Goal: Task Accomplishment & Management: Use online tool/utility

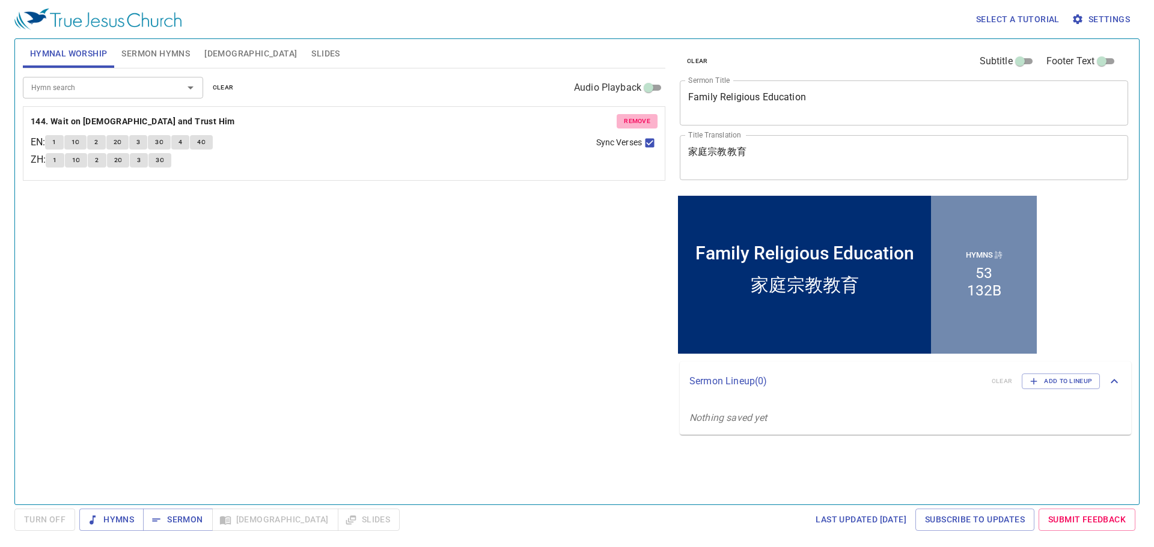
click at [640, 121] on span "remove" at bounding box center [637, 121] width 26 height 11
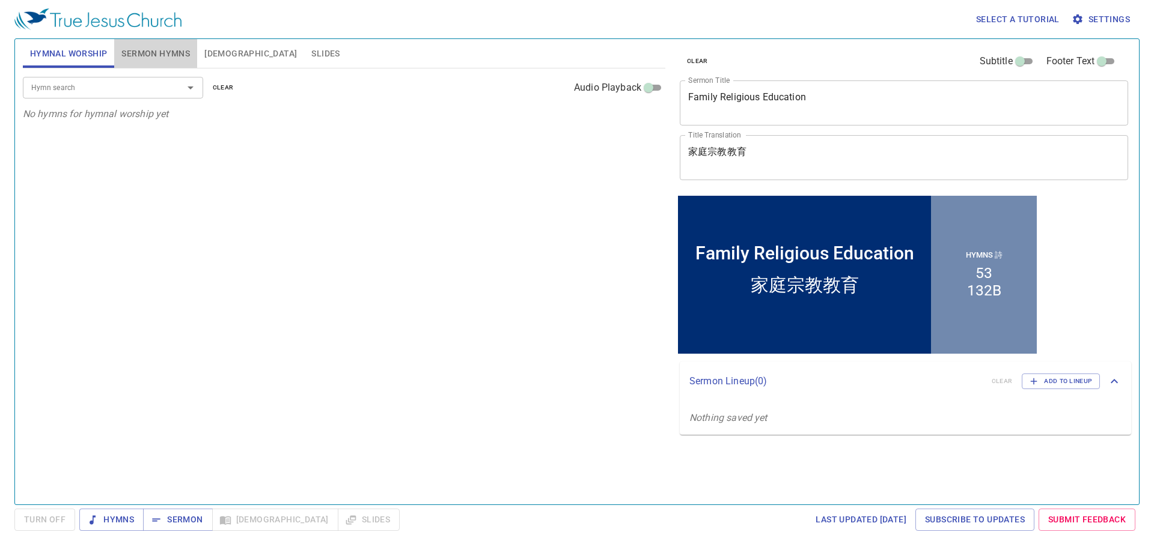
click at [177, 63] on button "Sermon Hymns" at bounding box center [155, 53] width 83 height 29
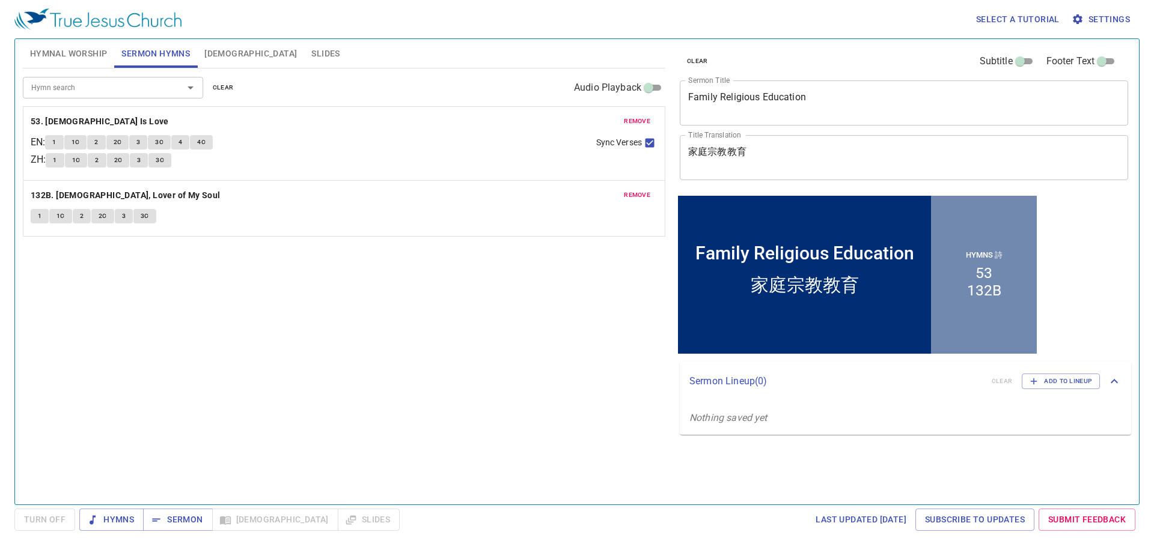
click at [651, 120] on button "remove" at bounding box center [636, 121] width 41 height 14
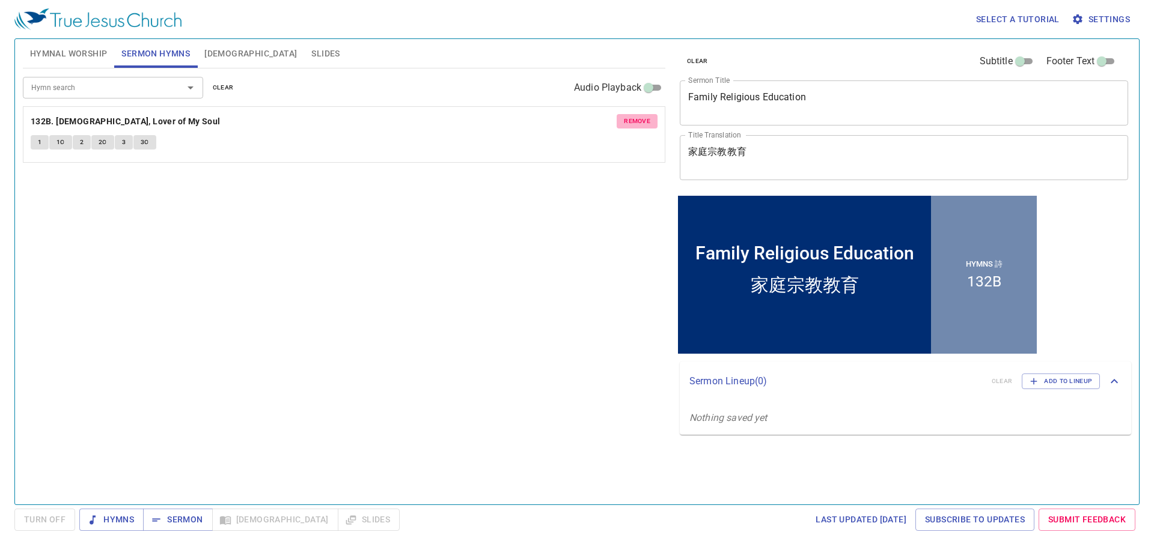
click at [651, 120] on button "remove" at bounding box center [636, 121] width 41 height 14
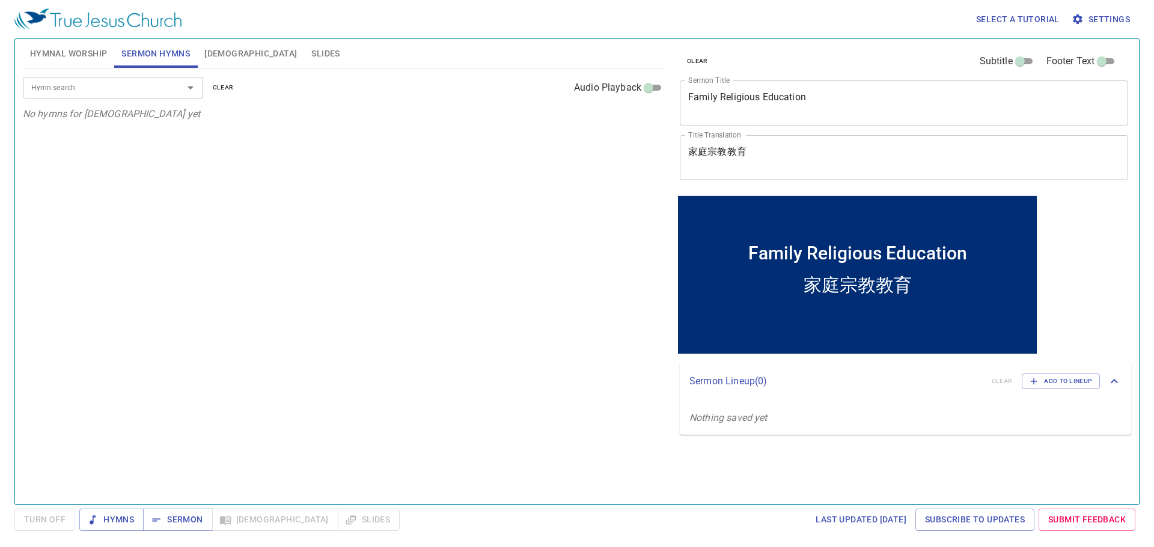
click at [734, 96] on textarea "Family Religious Education" at bounding box center [903, 102] width 431 height 23
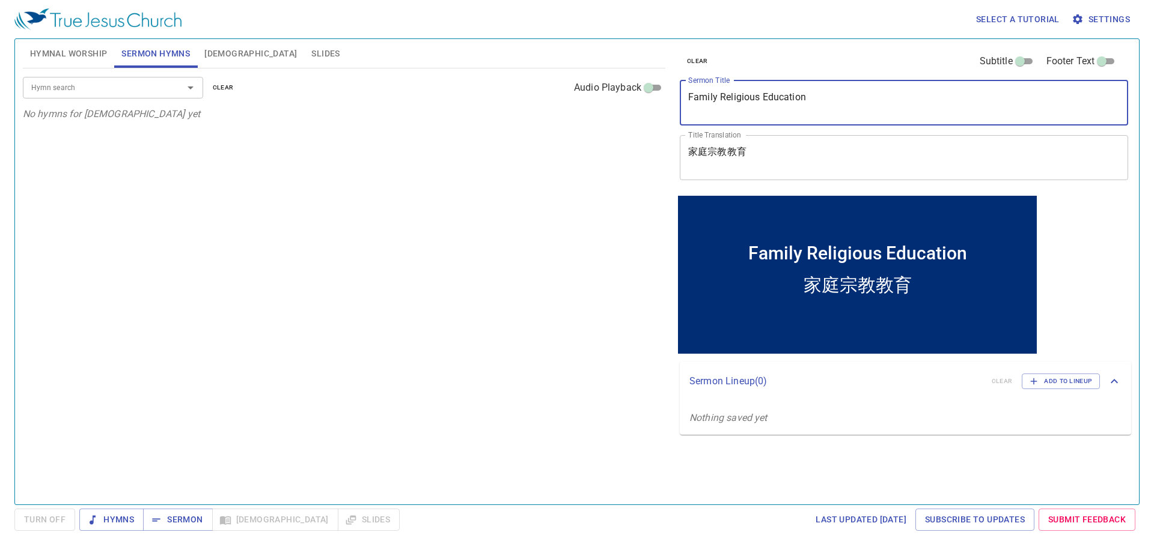
click at [734, 96] on textarea "Family Religious Education" at bounding box center [903, 102] width 431 height 23
click at [737, 99] on textarea "Family Religious Education" at bounding box center [903, 102] width 431 height 23
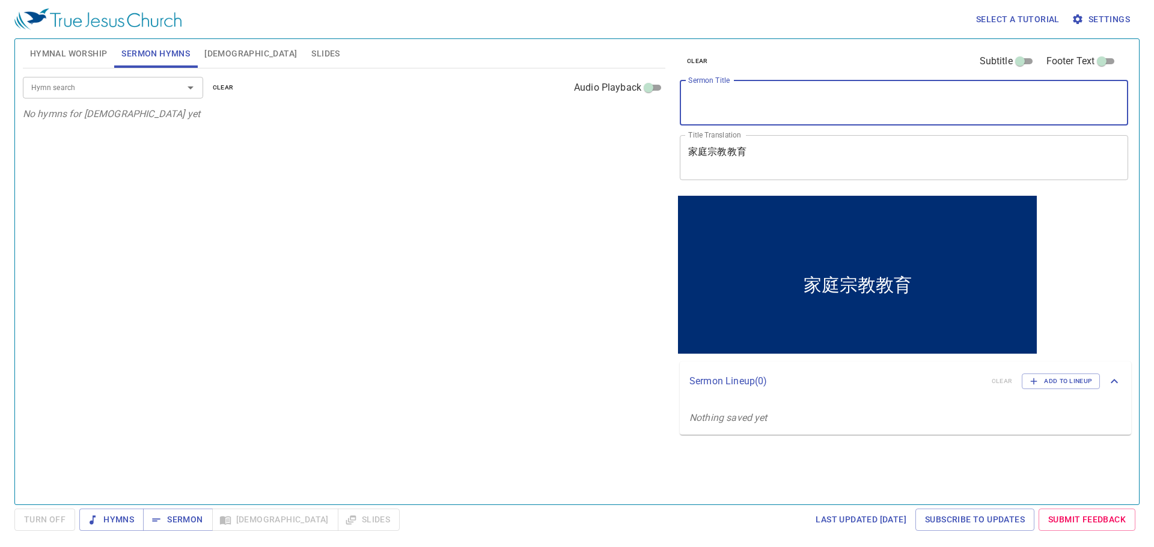
click at [734, 148] on textarea "家庭宗教教育" at bounding box center [903, 157] width 431 height 23
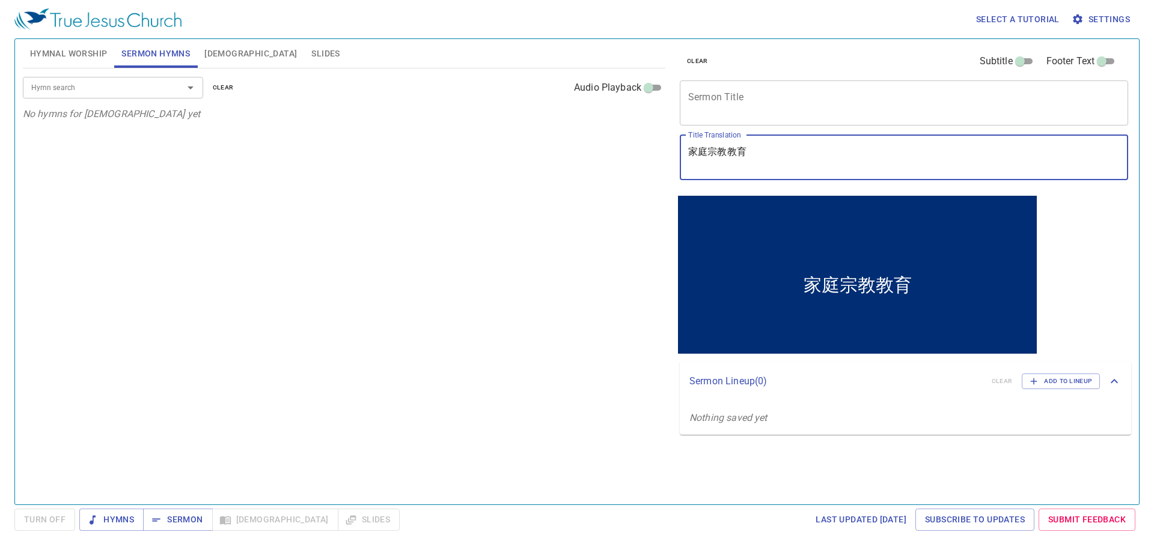
click at [734, 148] on textarea "家庭宗教教育" at bounding box center [903, 157] width 431 height 23
click at [311, 52] on span "Slides" at bounding box center [325, 53] width 28 height 15
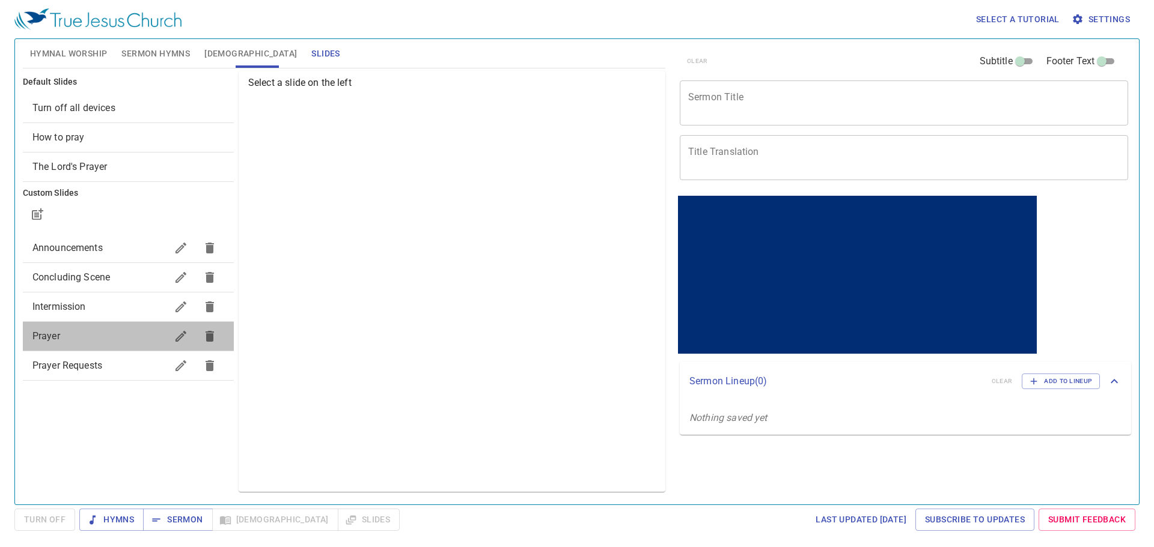
click at [103, 348] on div "Prayer" at bounding box center [128, 336] width 211 height 29
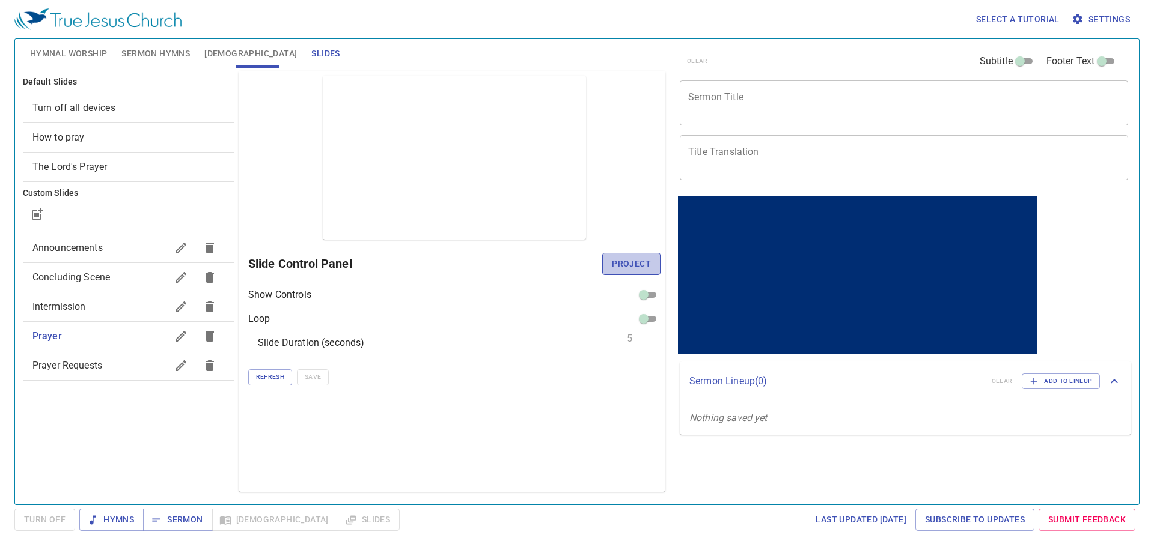
click at [610, 261] on button "Project" at bounding box center [631, 264] width 58 height 22
click at [786, 472] on div "clear Subtitle Footer Text Sermon Title x Sermon Title Title Translation x Titl…" at bounding box center [903, 267] width 466 height 466
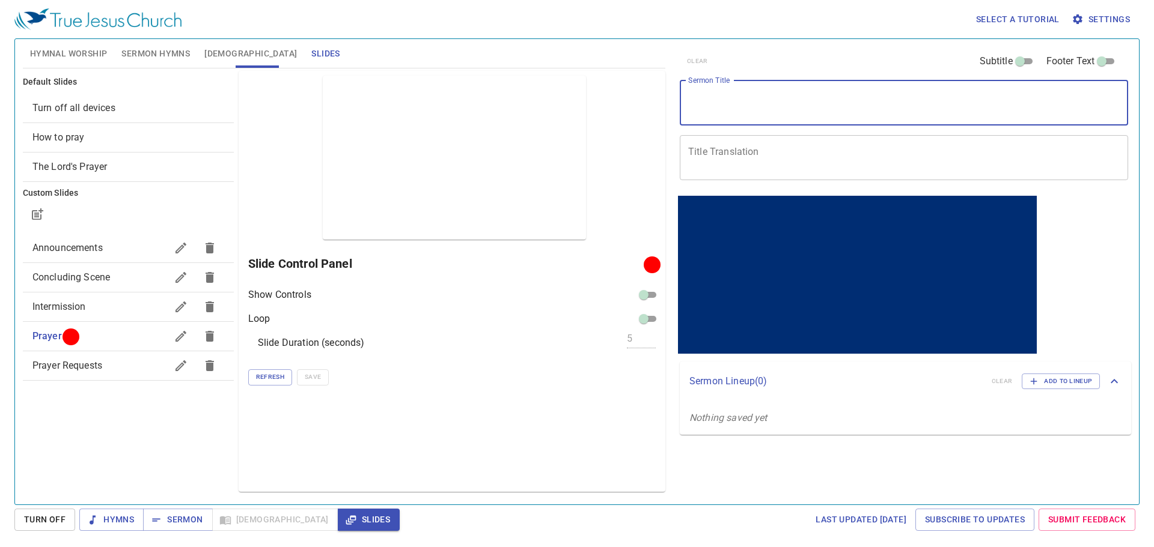
click at [775, 103] on textarea "Sermon Title" at bounding box center [903, 102] width 431 height 23
paste textarea "Because of Their Unbelief"
type textarea "Because of Their Unbelief"
click at [788, 157] on textarea "Title Translation" at bounding box center [903, 157] width 431 height 23
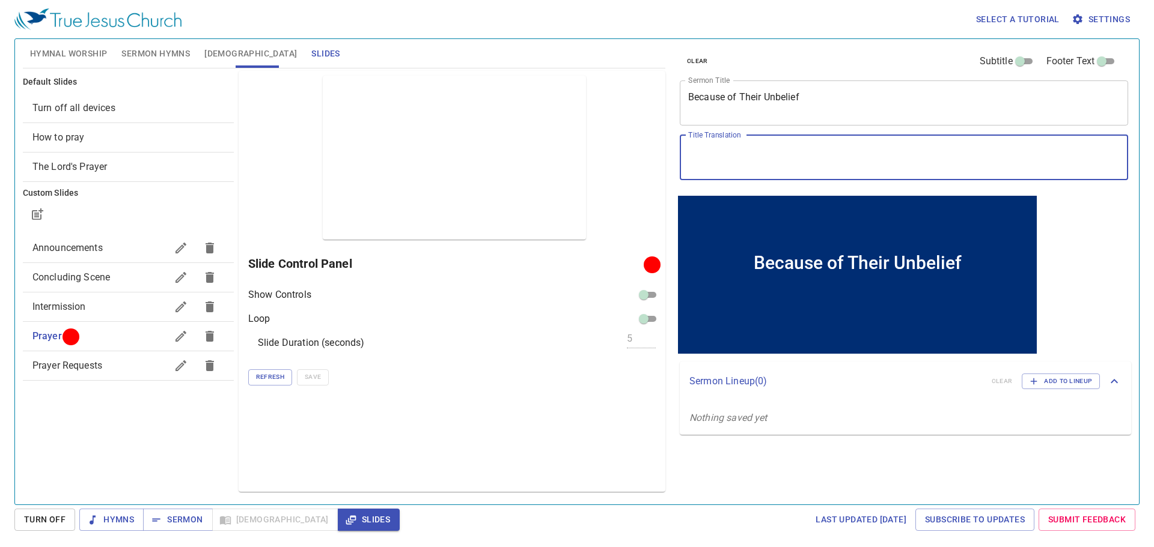
paste textarea "因為他們不信"
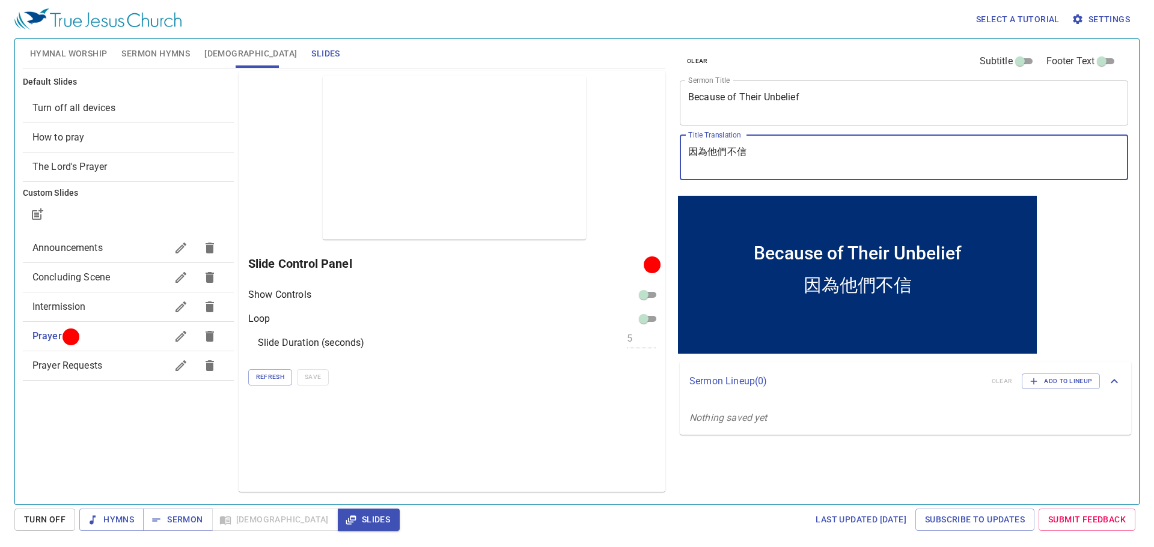
type textarea "因為他們不信"
click at [175, 59] on span "Sermon Hymns" at bounding box center [155, 53] width 68 height 15
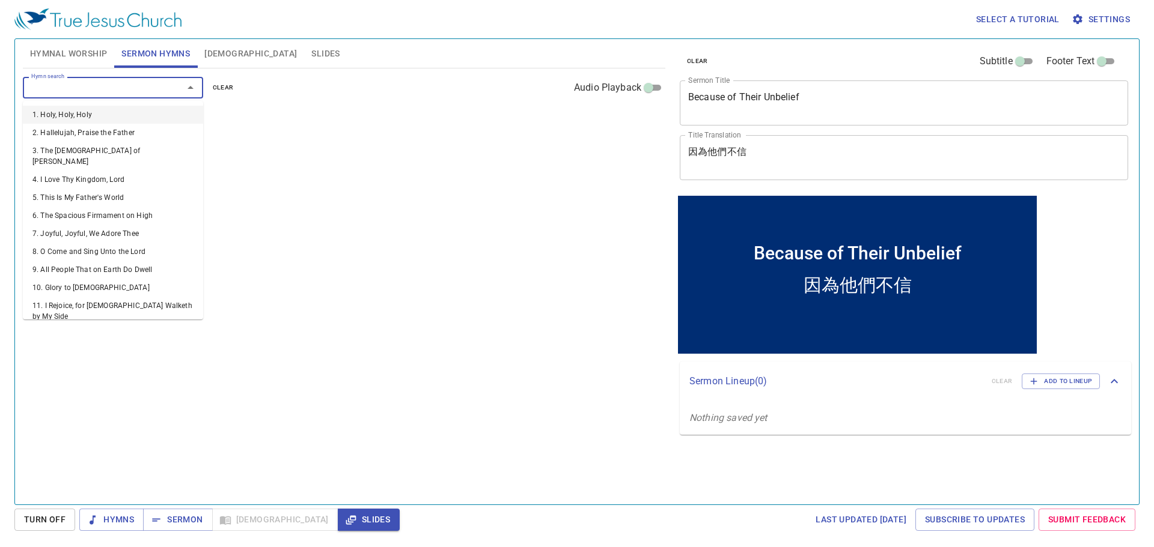
click at [146, 94] on input "Hymn search" at bounding box center [95, 88] width 138 height 14
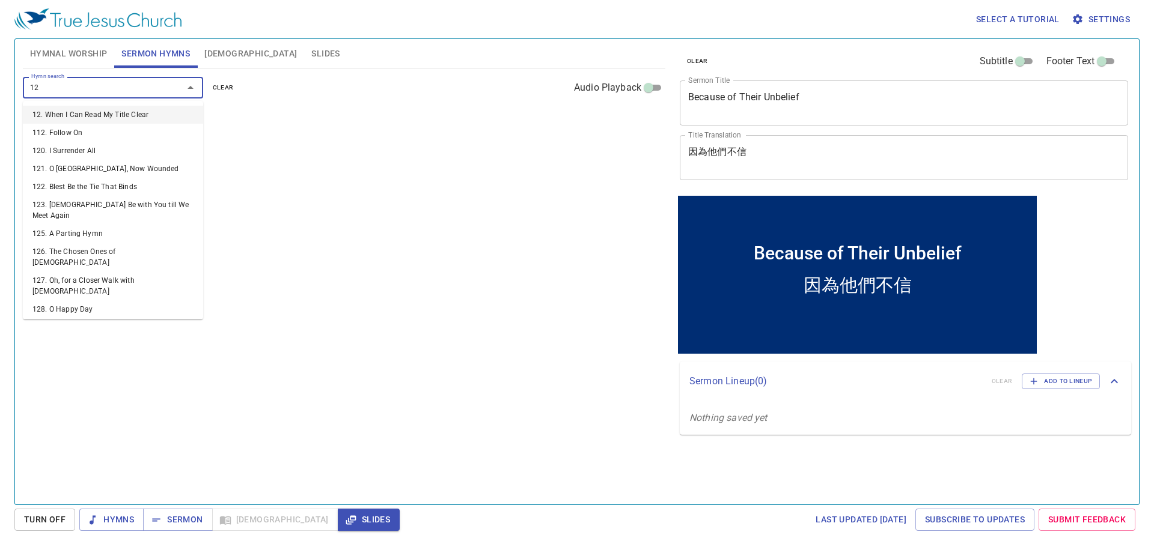
type input "129"
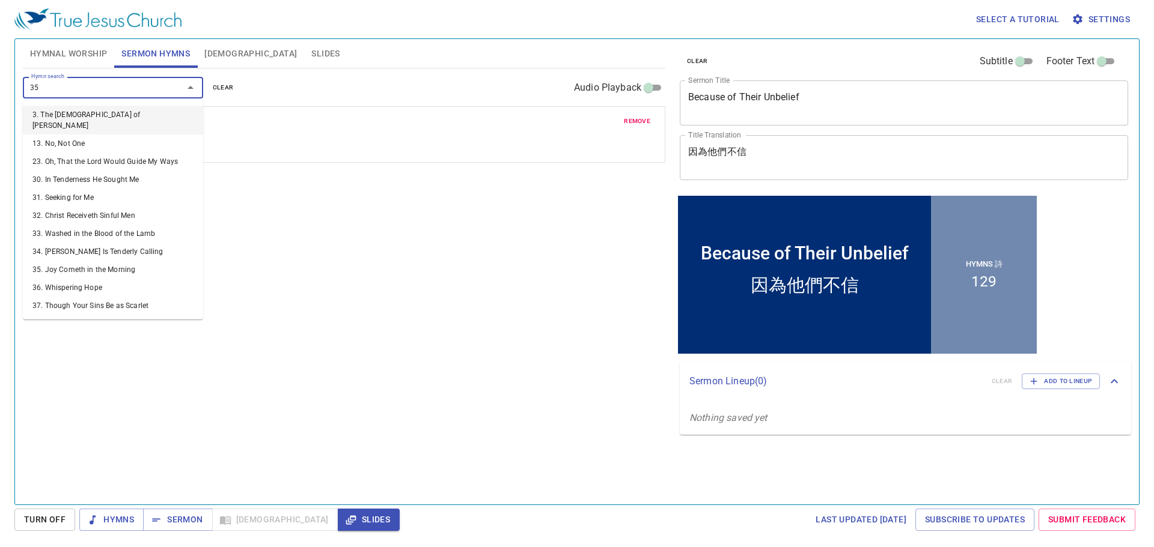
type input "356"
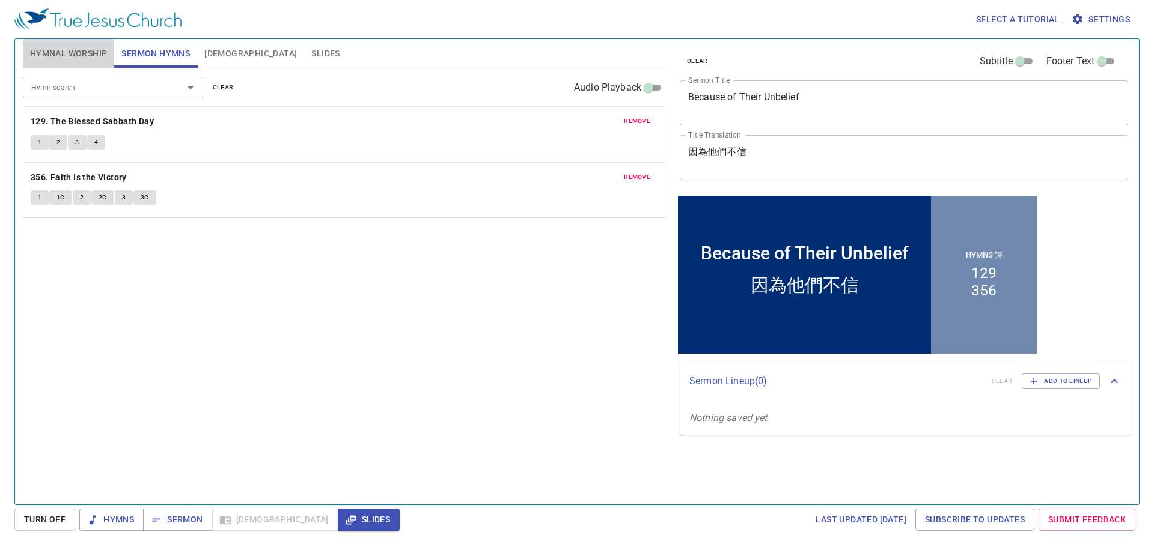
click at [50, 52] on span "Hymnal Worship" at bounding box center [69, 53] width 78 height 15
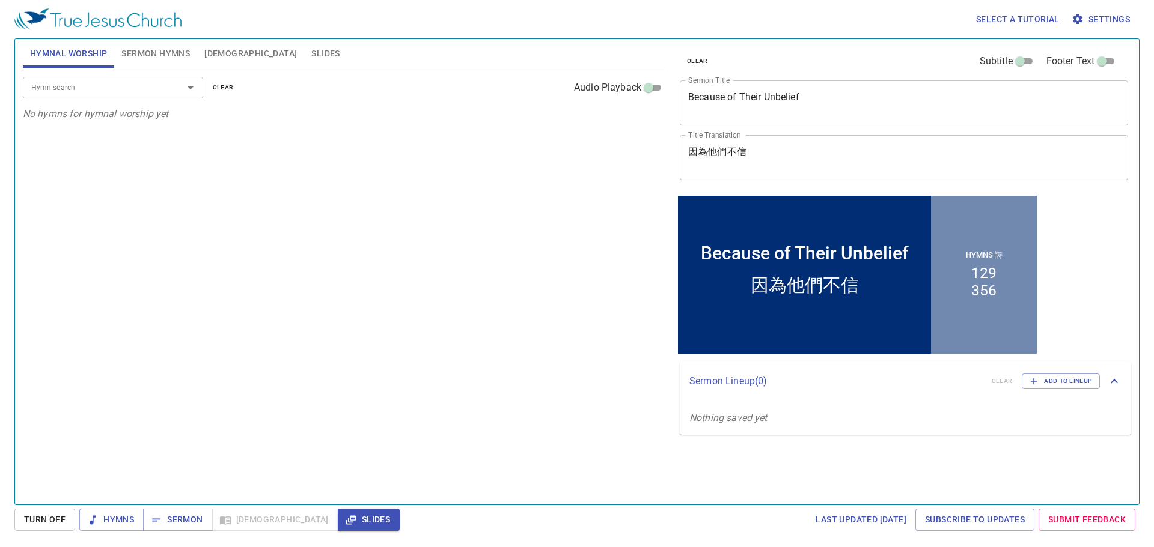
click at [69, 96] on div "Hymn search" at bounding box center [113, 87] width 180 height 21
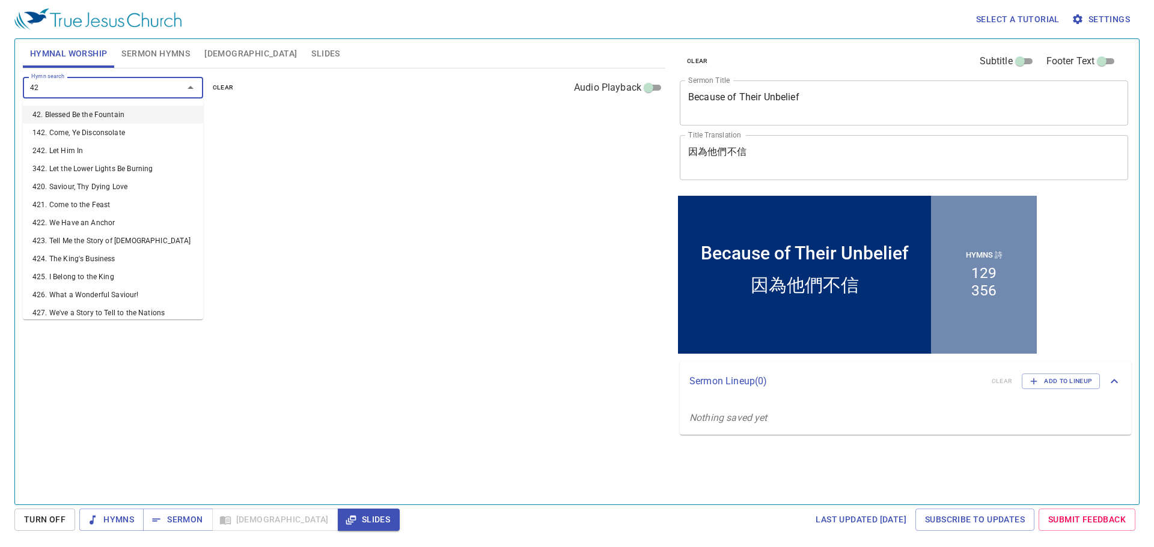
type input "422"
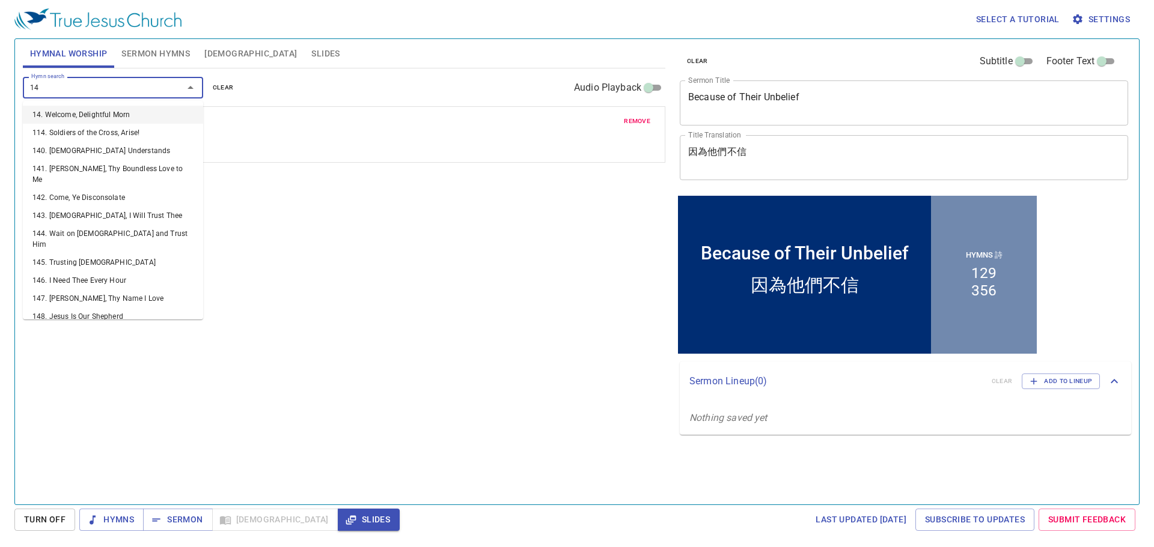
type input "140"
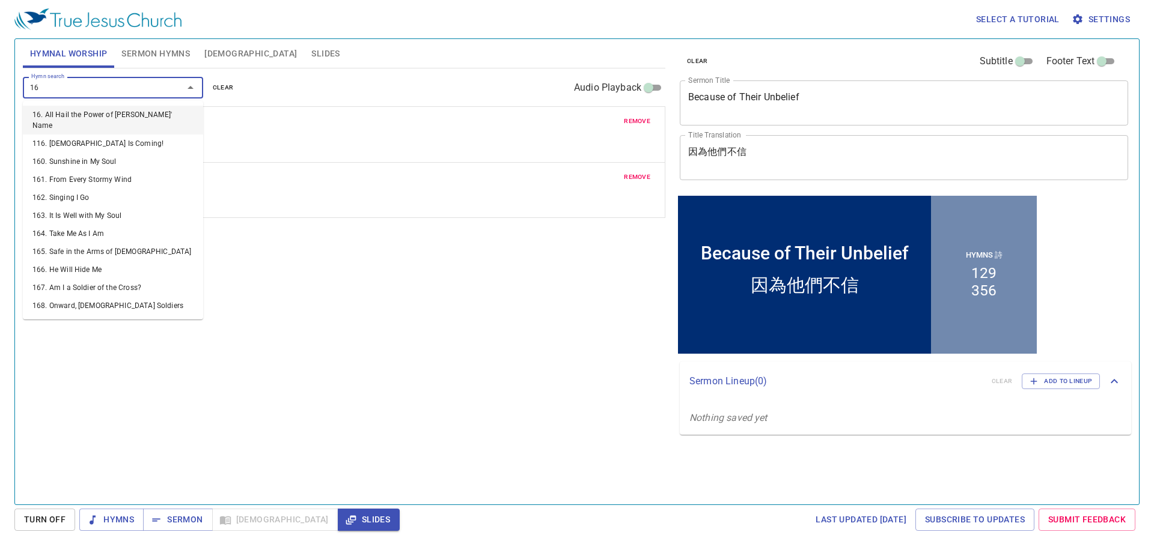
type input "162"
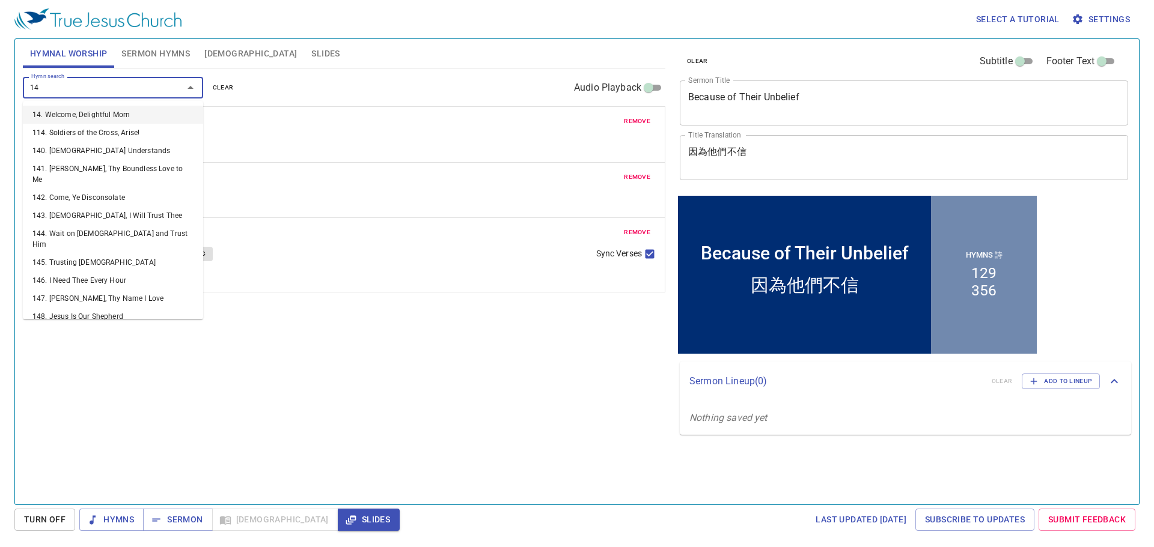
type input "145"
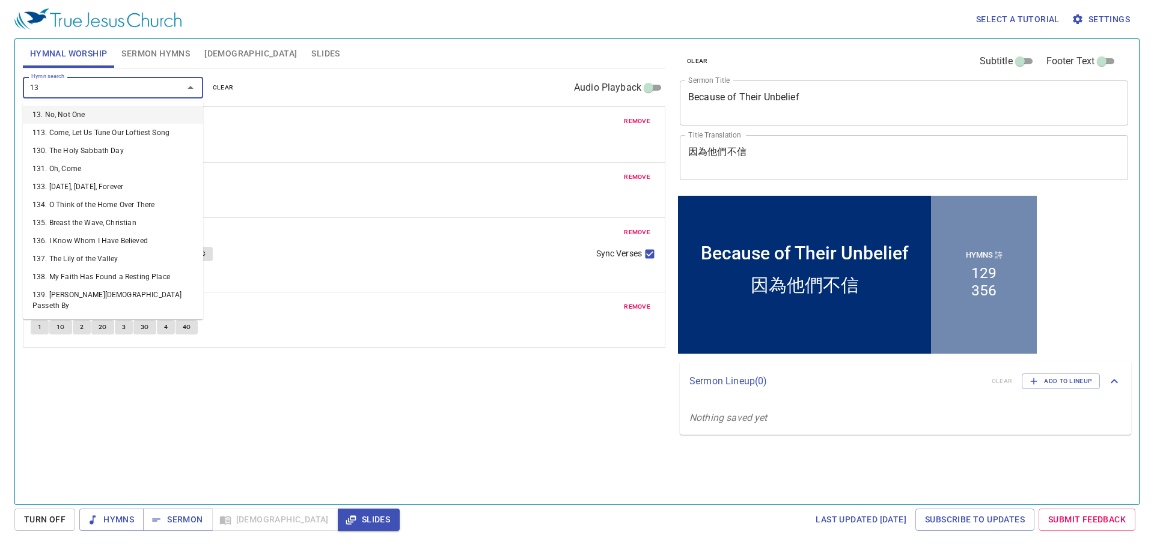
type input "136"
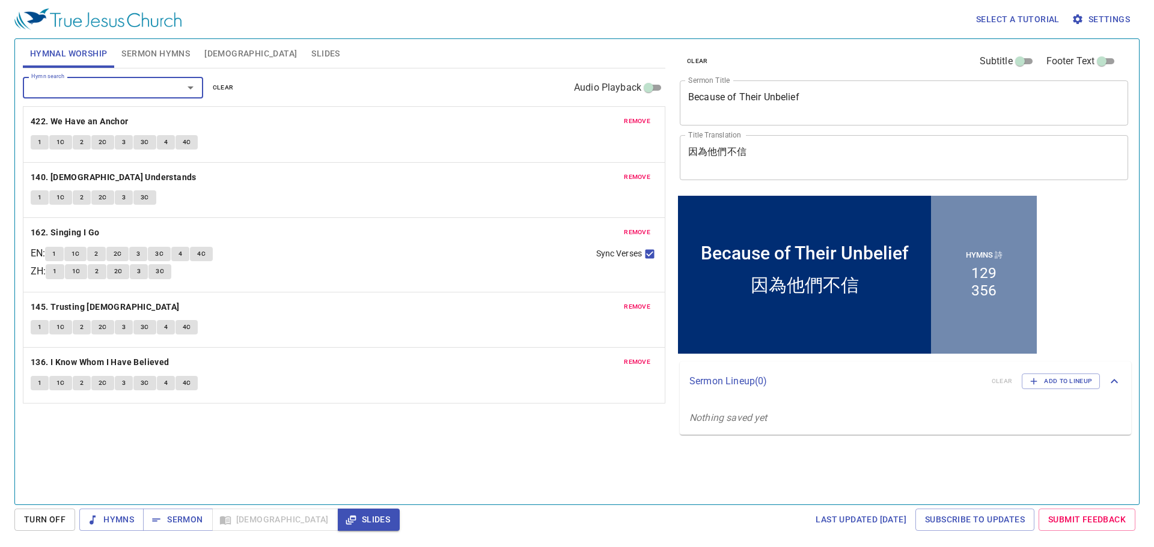
click at [179, 55] on span "Sermon Hymns" at bounding box center [155, 53] width 68 height 15
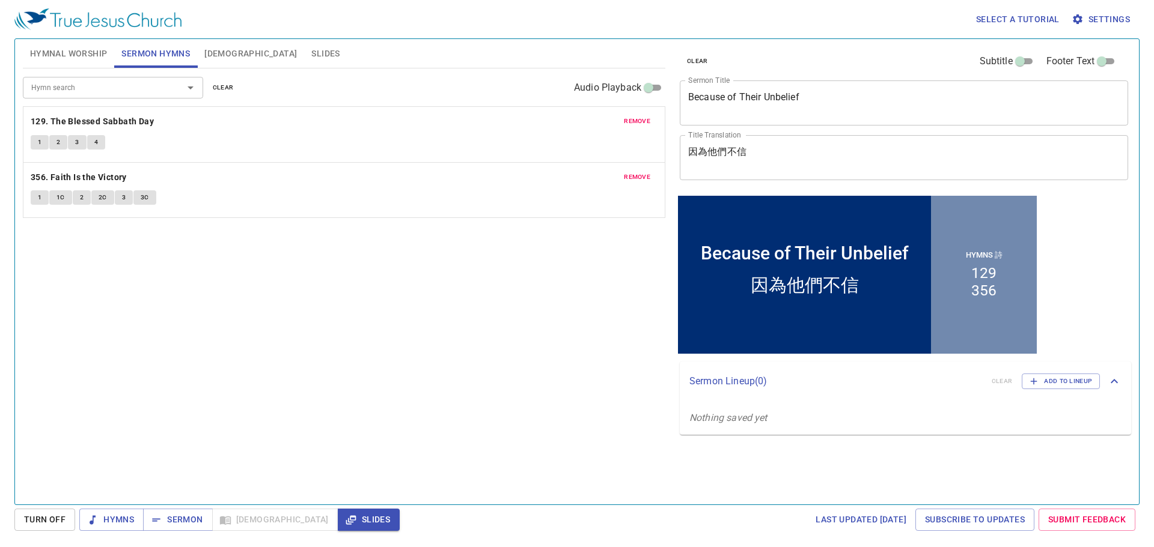
click at [82, 56] on span "Hymnal Worship" at bounding box center [69, 53] width 78 height 15
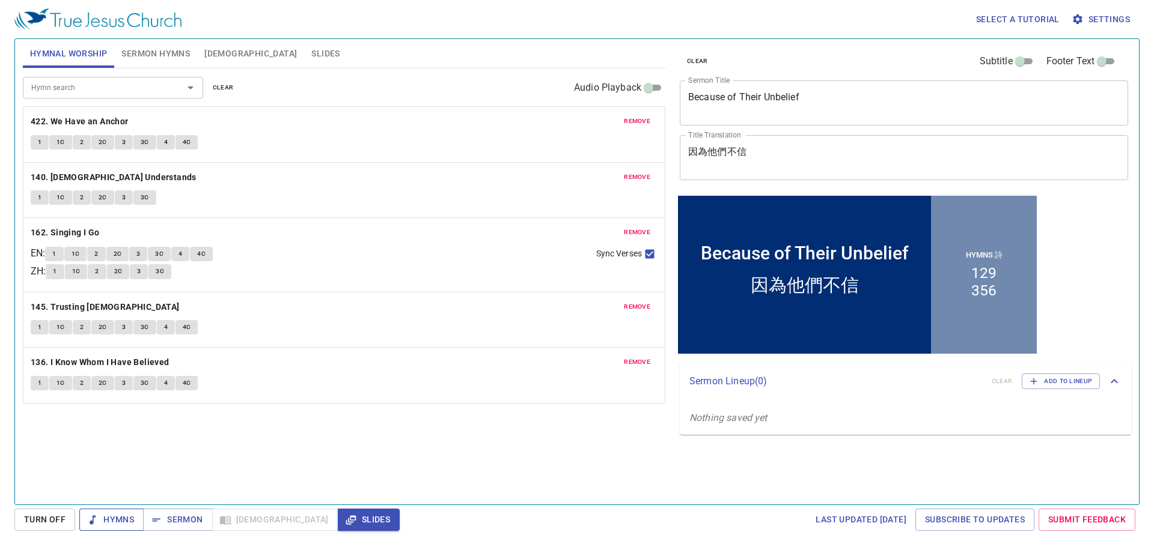
click at [130, 521] on span "Hymns" at bounding box center [111, 520] width 45 height 15
click at [94, 118] on b "422. We Have an Anchor" at bounding box center [80, 121] width 98 height 15
click at [32, 143] on button "1" at bounding box center [40, 142] width 18 height 14
click at [46, 174] on b "140. God Understands" at bounding box center [114, 177] width 166 height 15
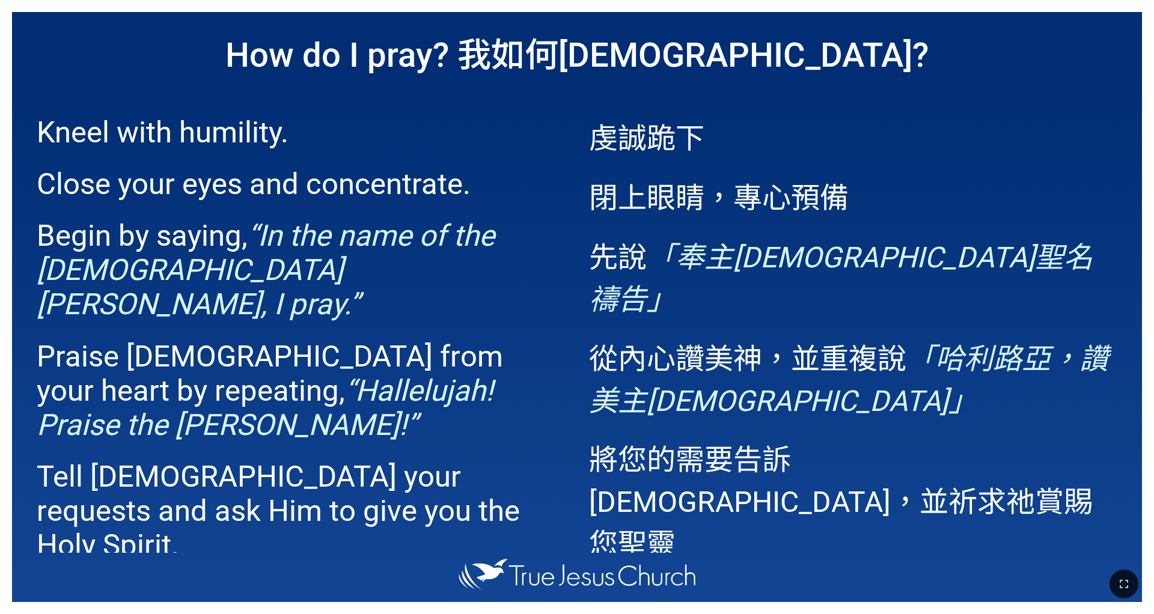
click at [17, 568] on div at bounding box center [577, 584] width 1154 height 59
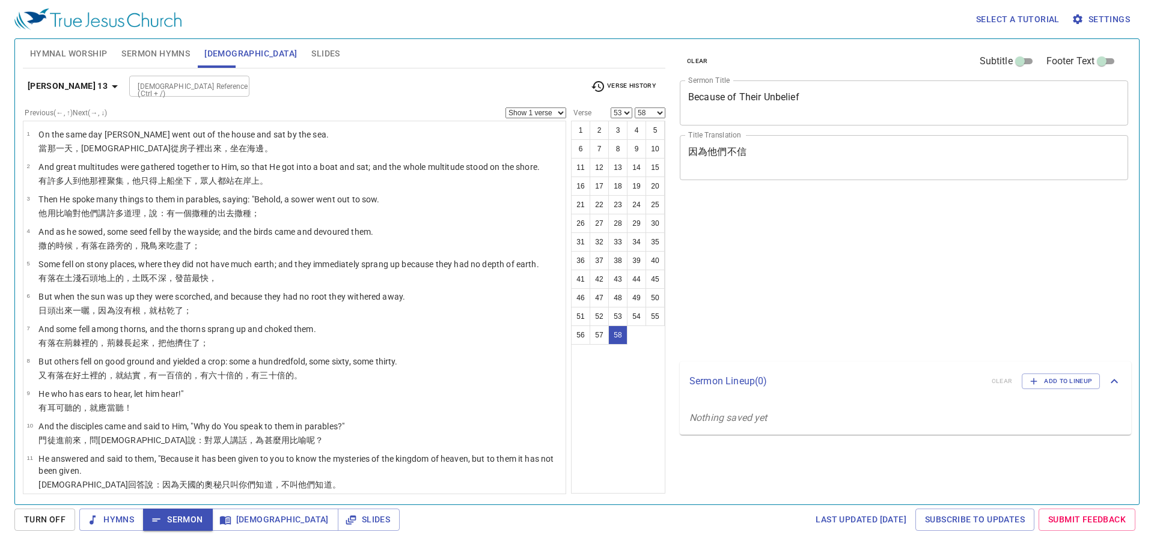
select select "53"
select select "58"
select select "53"
select select "58"
select select "53"
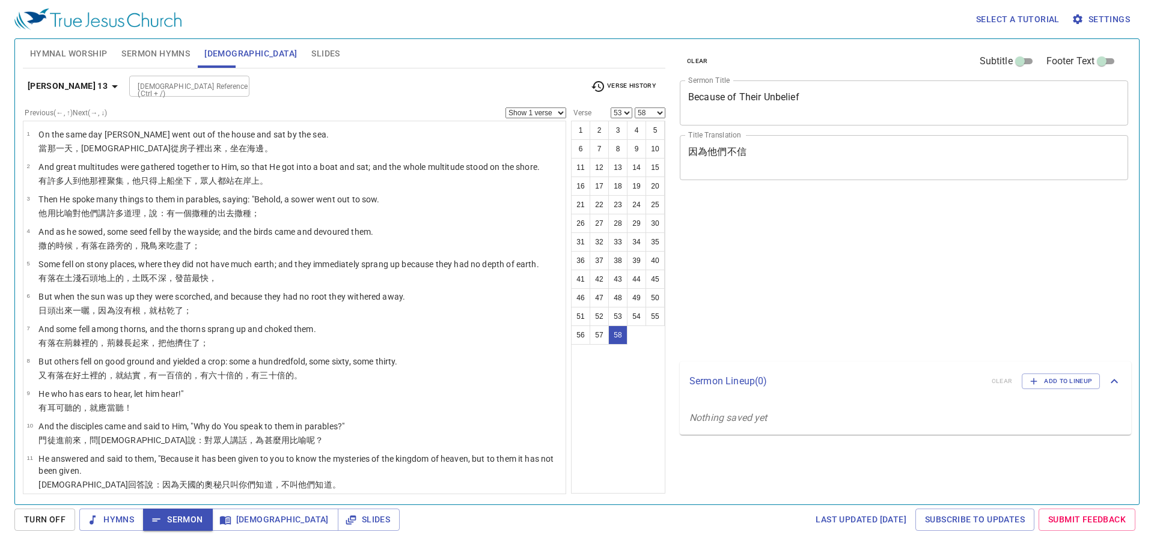
select select "58"
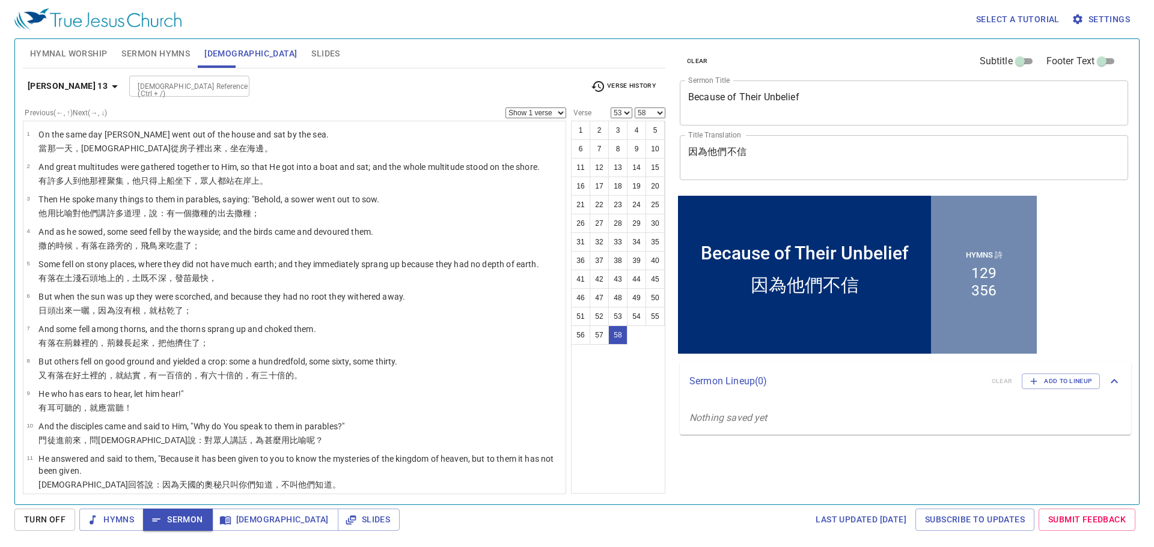
scroll to position [1747, 0]
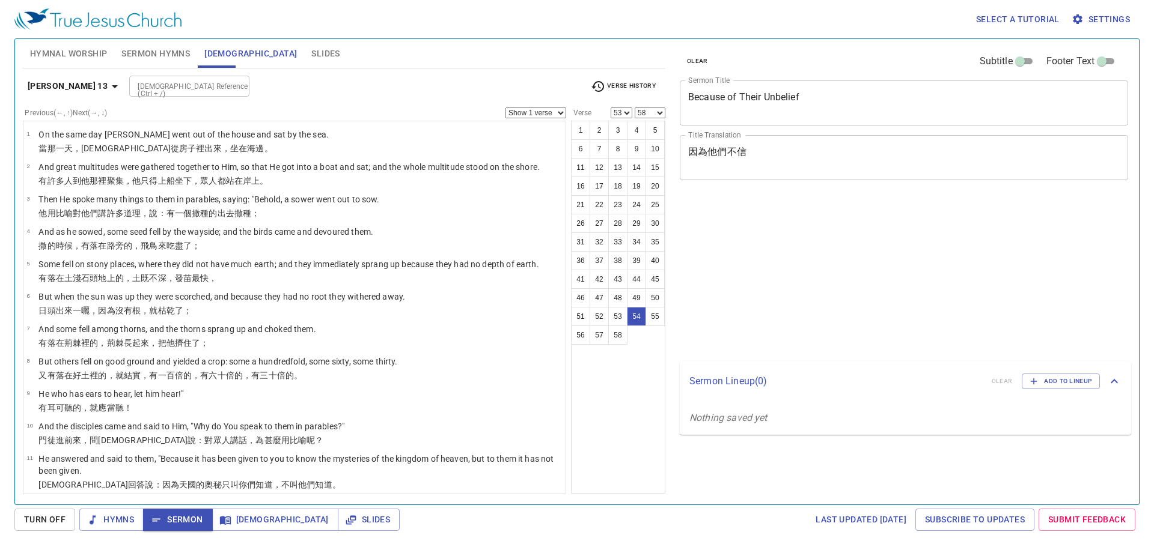
select select "53"
select select "58"
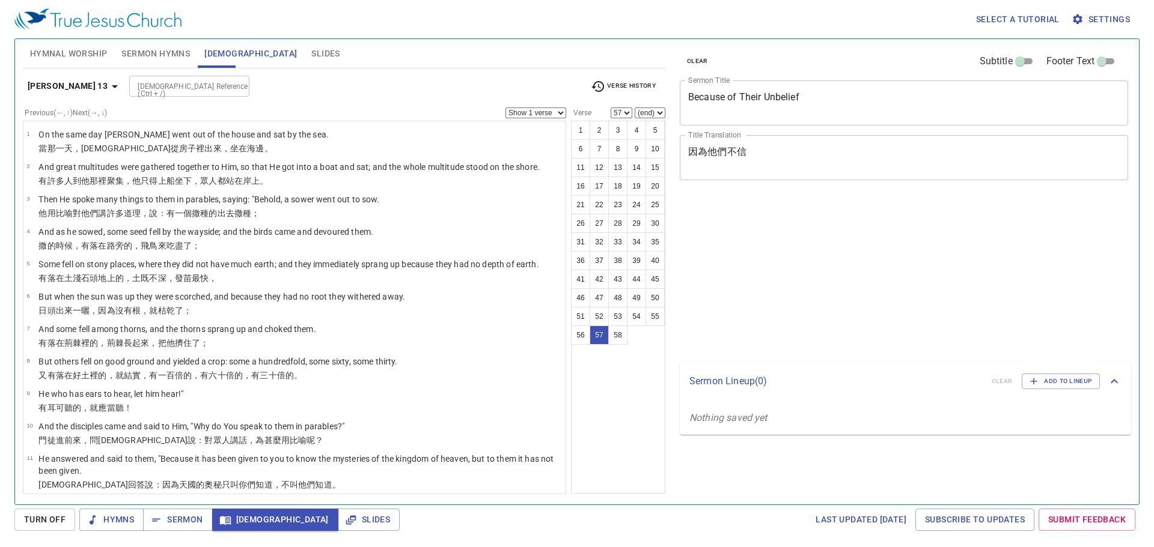
select select "57"
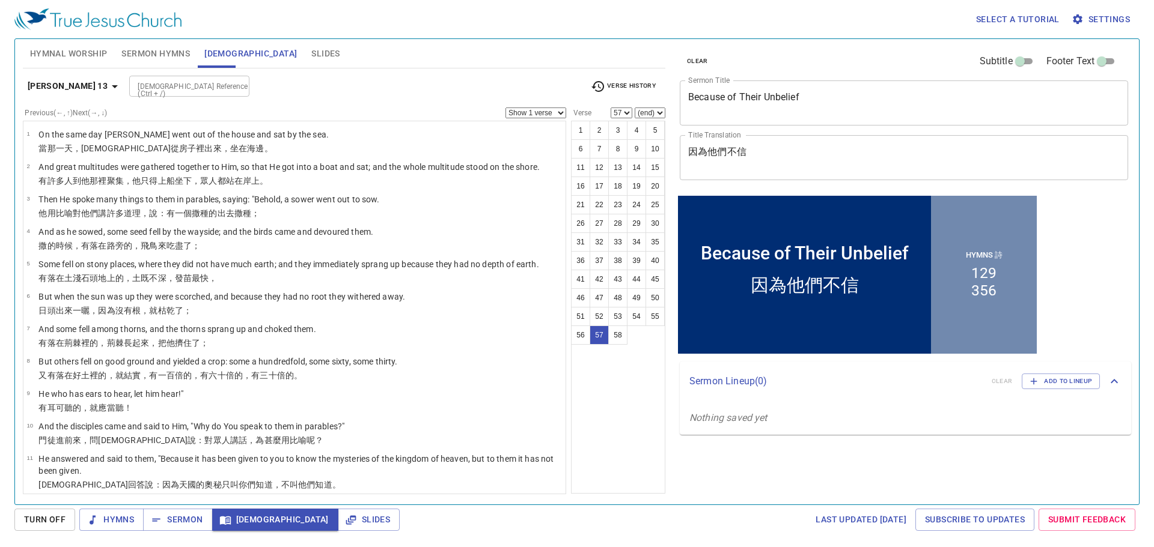
scroll to position [1747, 0]
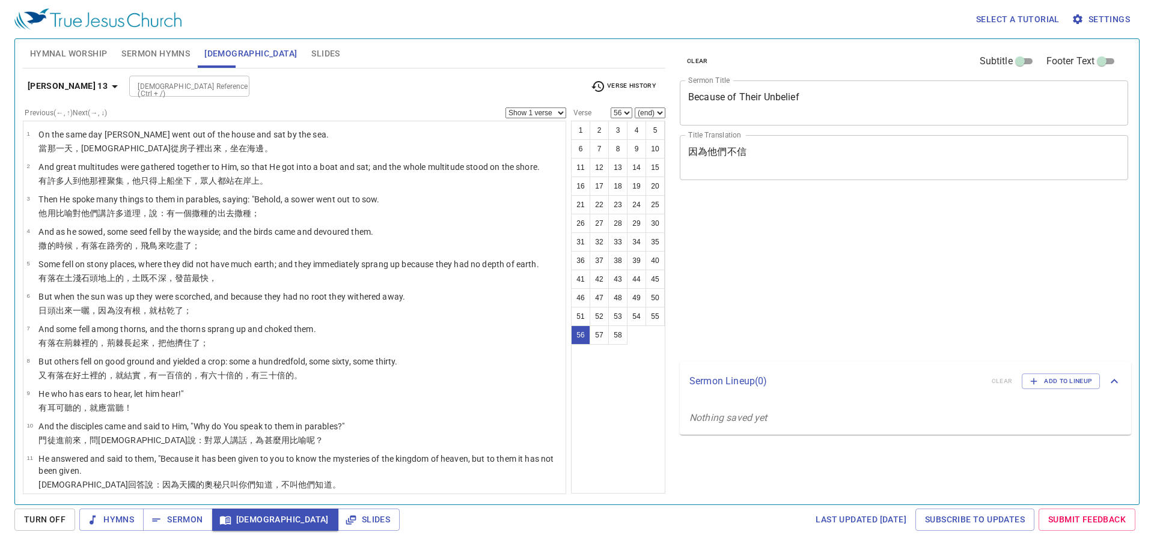
select select "56"
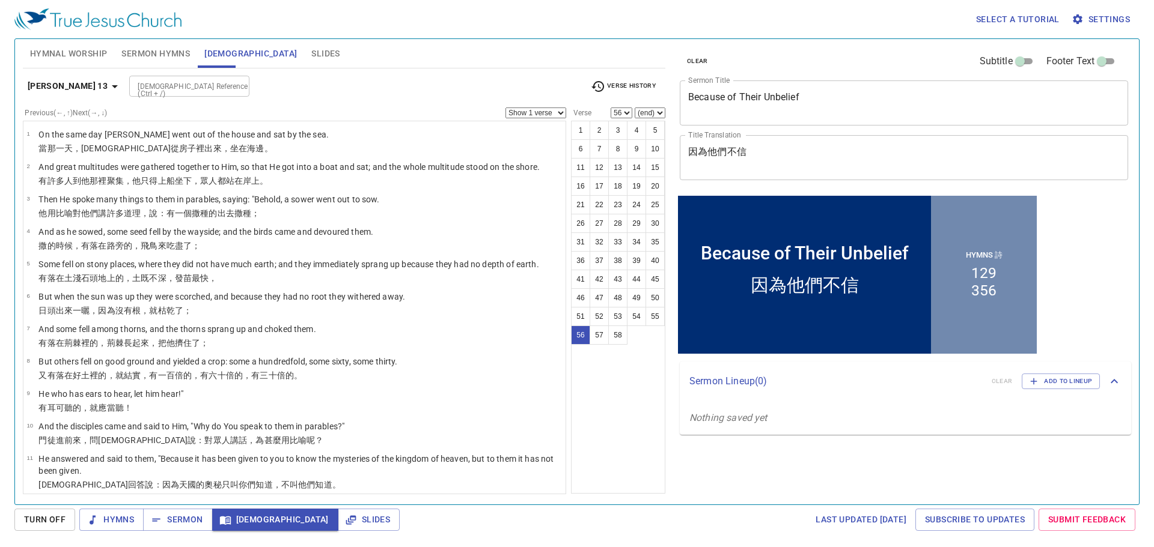
scroll to position [1747, 0]
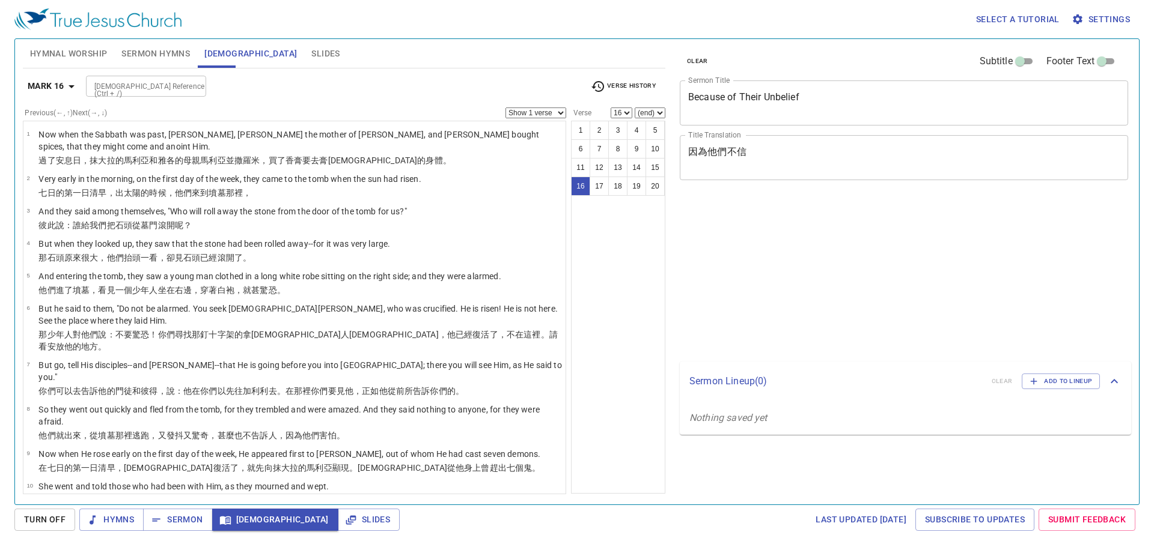
select select "16"
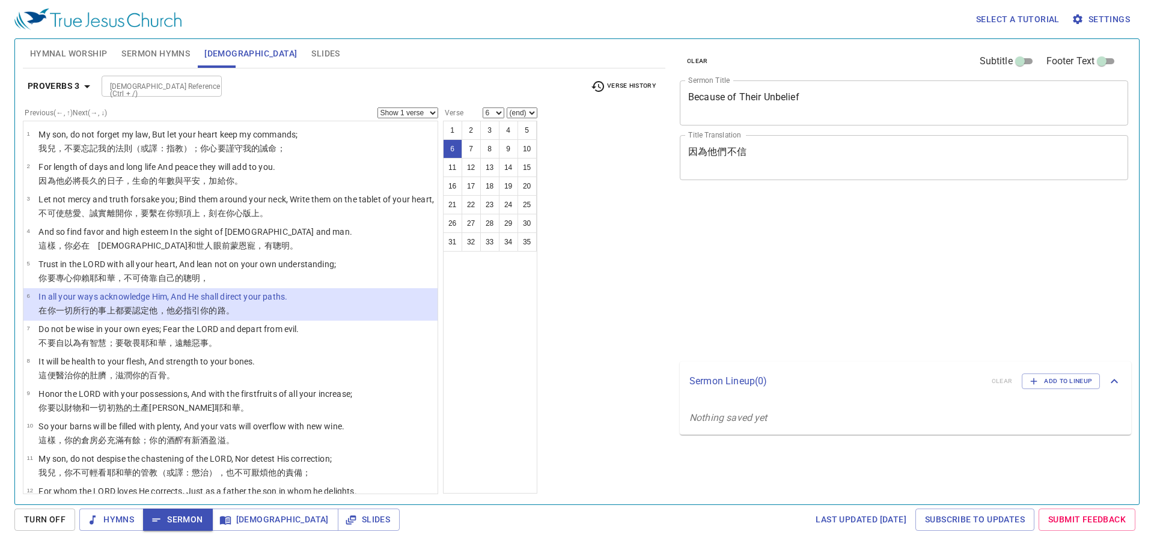
select select "6"
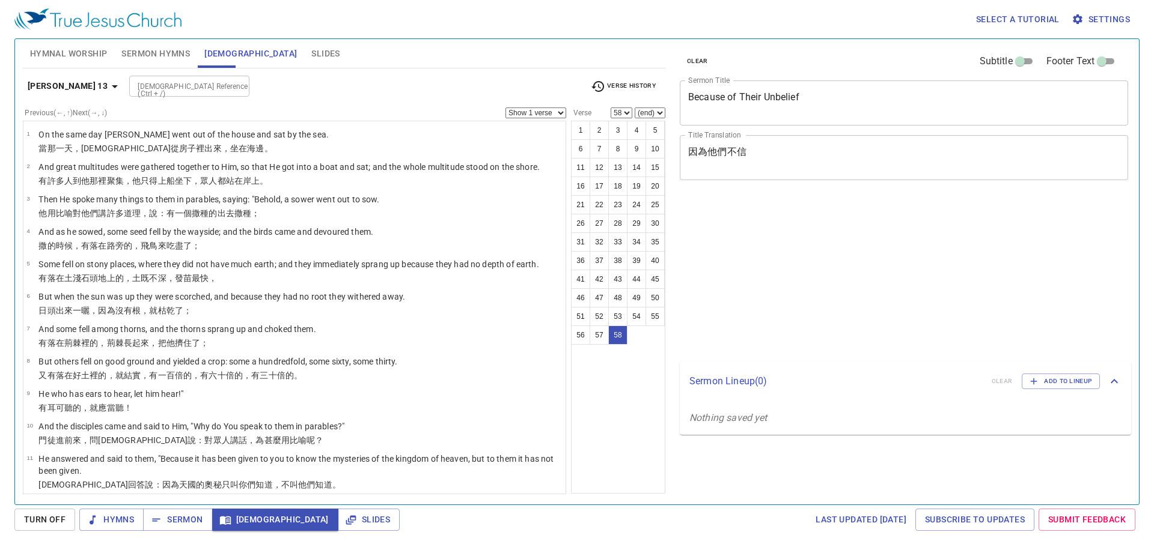
select select "58"
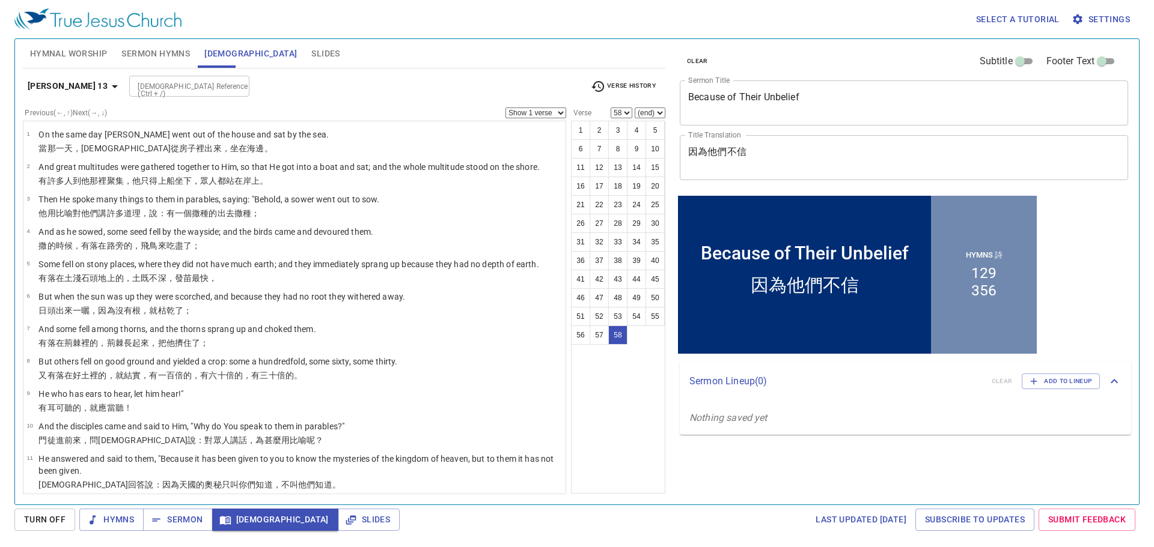
click at [532, 0] on html "Select a tutorial Settings Hymnal Worship Sermon Hymns Bible Slides Hymn search…" at bounding box center [577, 273] width 1154 height 547
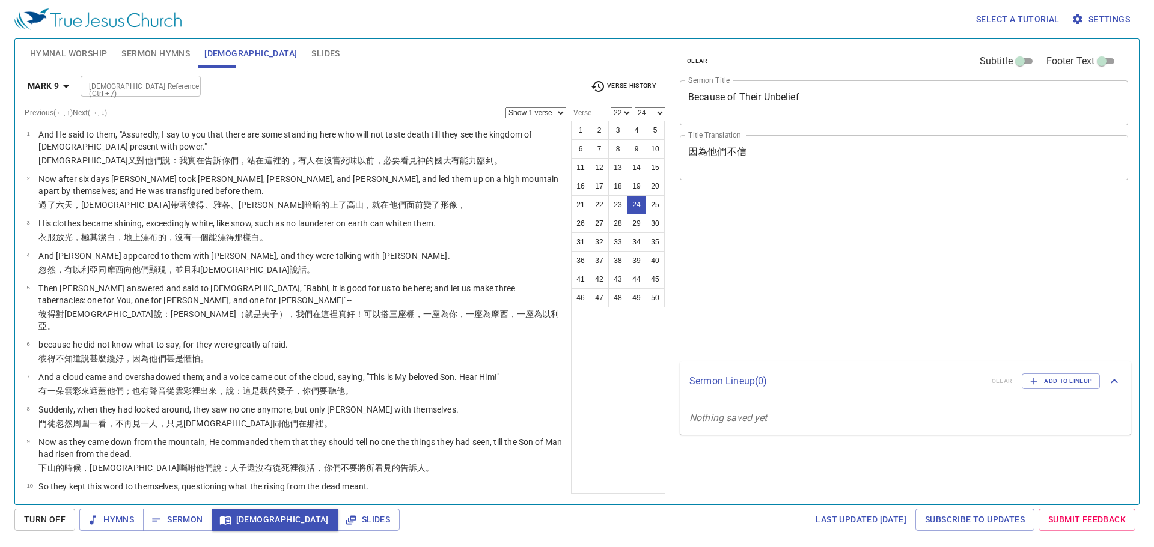
select select "22"
select select "24"
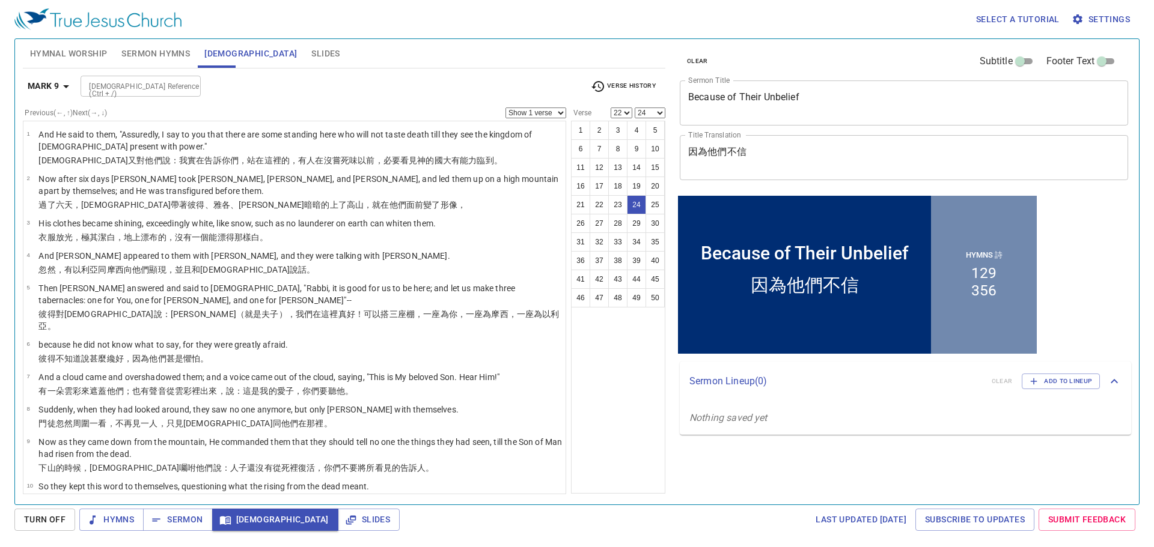
scroll to position [546, 0]
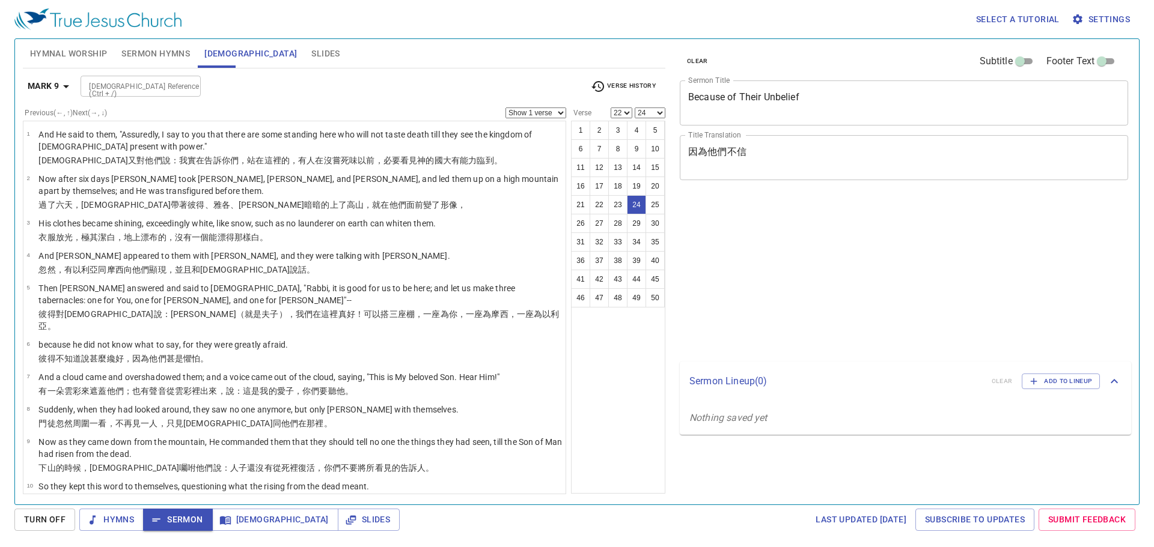
select select "22"
select select "24"
